Goal: Check status

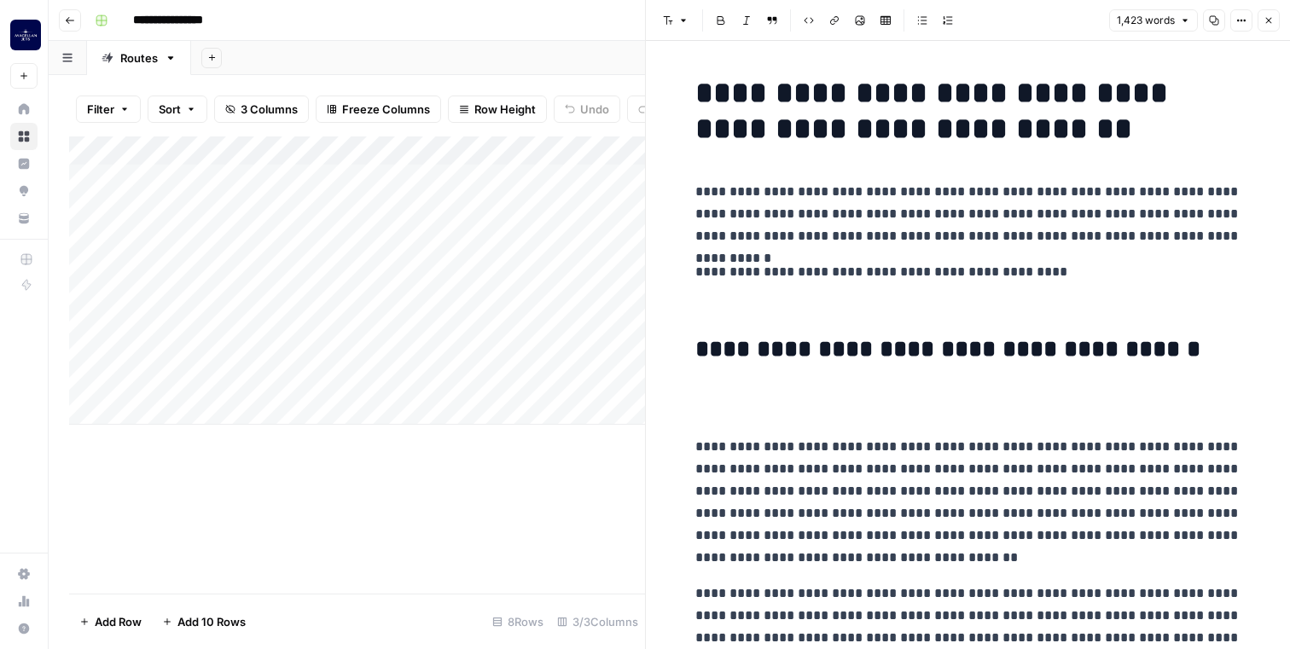
scroll to position [4496, 0]
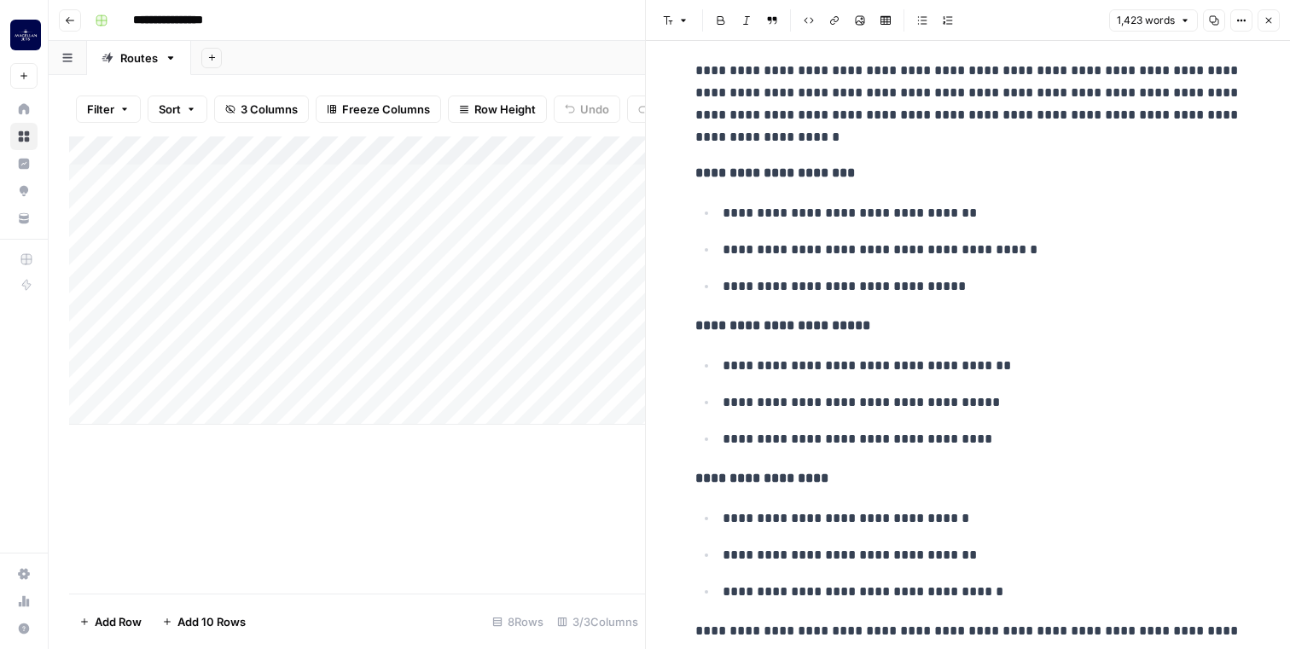
click at [1274, 32] on header "Font style Bold Italic Block quote Code block Link Image Insert Table Bulleted …" at bounding box center [968, 20] width 644 height 41
click at [1271, 17] on icon "button" at bounding box center [1269, 20] width 10 height 10
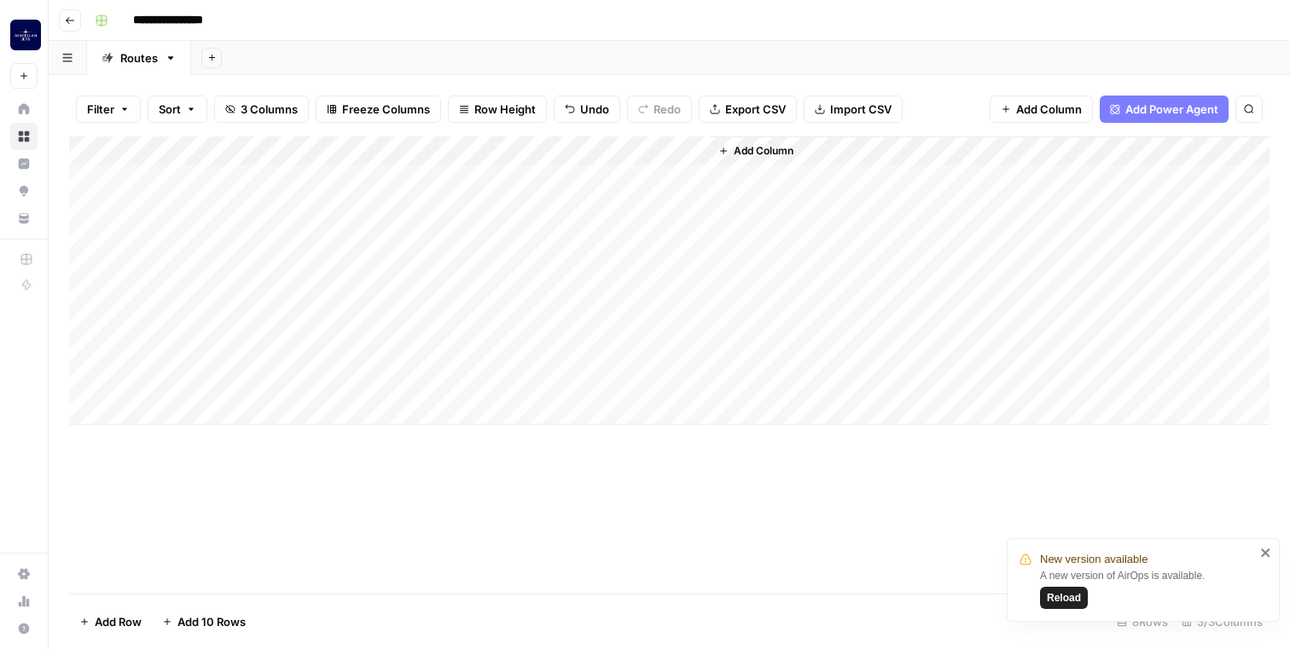
click at [1059, 600] on span "Reload" at bounding box center [1064, 597] width 34 height 15
